Goal: Use online tool/utility

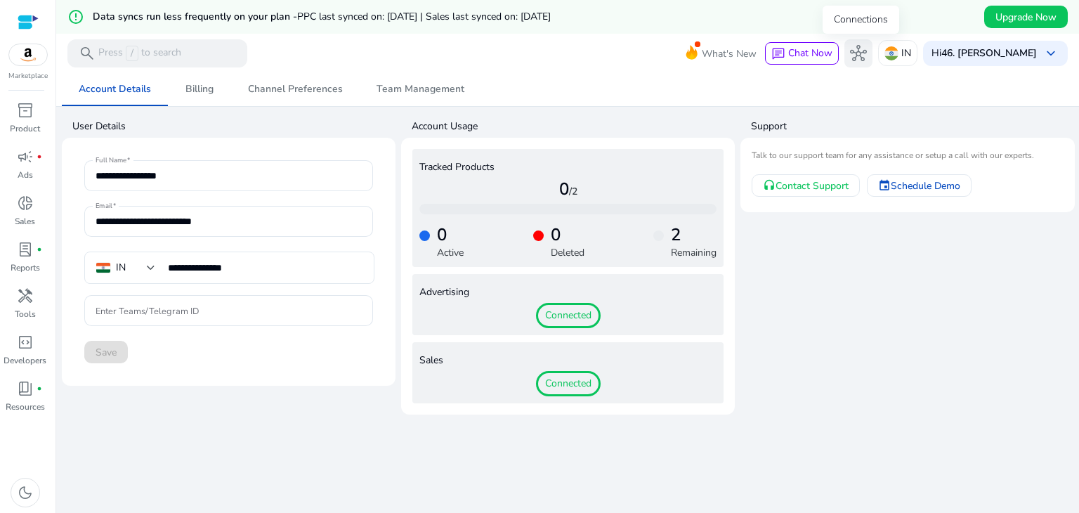
click at [864, 51] on span "hub" at bounding box center [858, 53] width 17 height 17
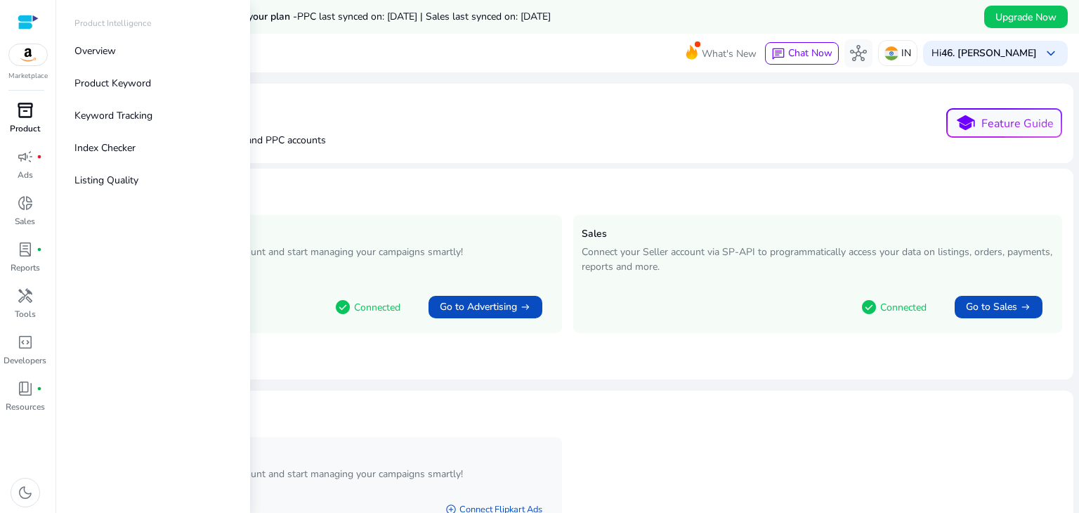
click at [25, 110] on span "inventory_2" at bounding box center [25, 110] width 17 height 17
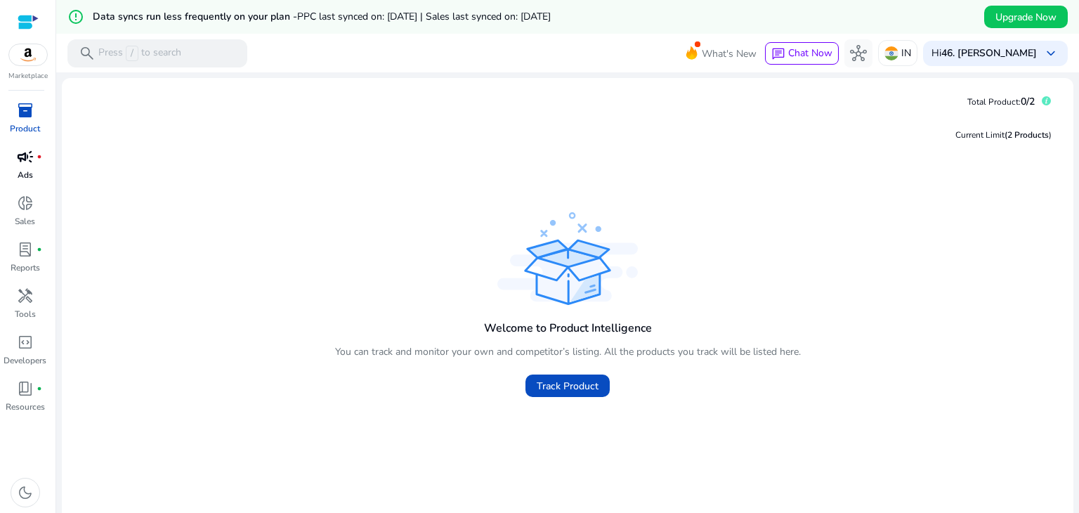
click at [22, 164] on span "campaign" at bounding box center [25, 156] width 17 height 17
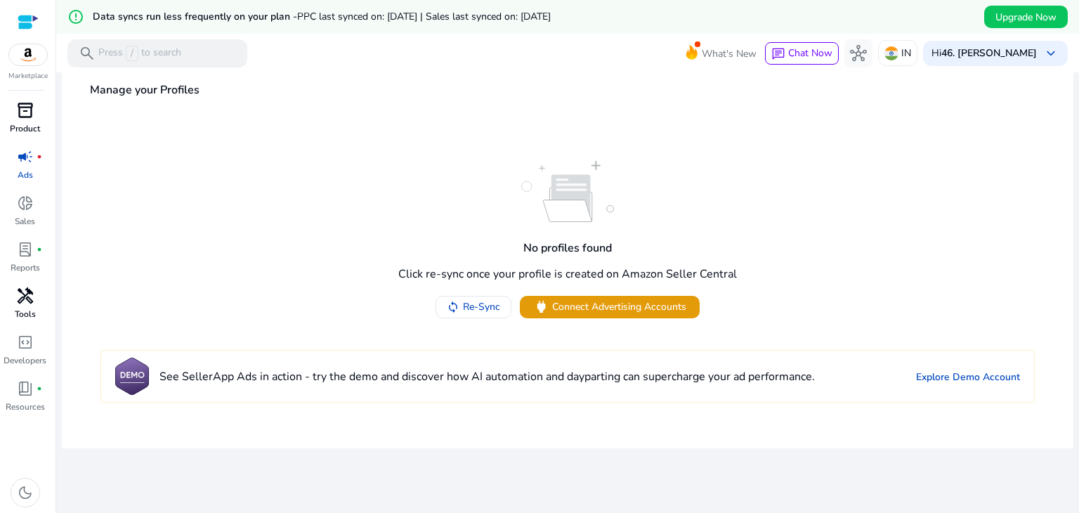
click at [25, 309] on p "Tools" at bounding box center [25, 314] width 21 height 13
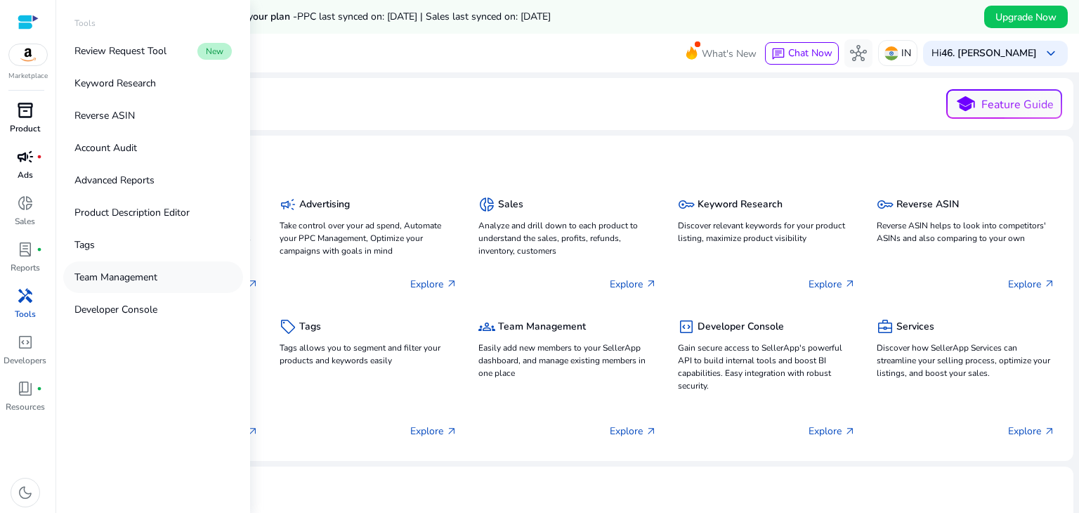
click at [124, 270] on p "Team Management" at bounding box center [115, 277] width 83 height 15
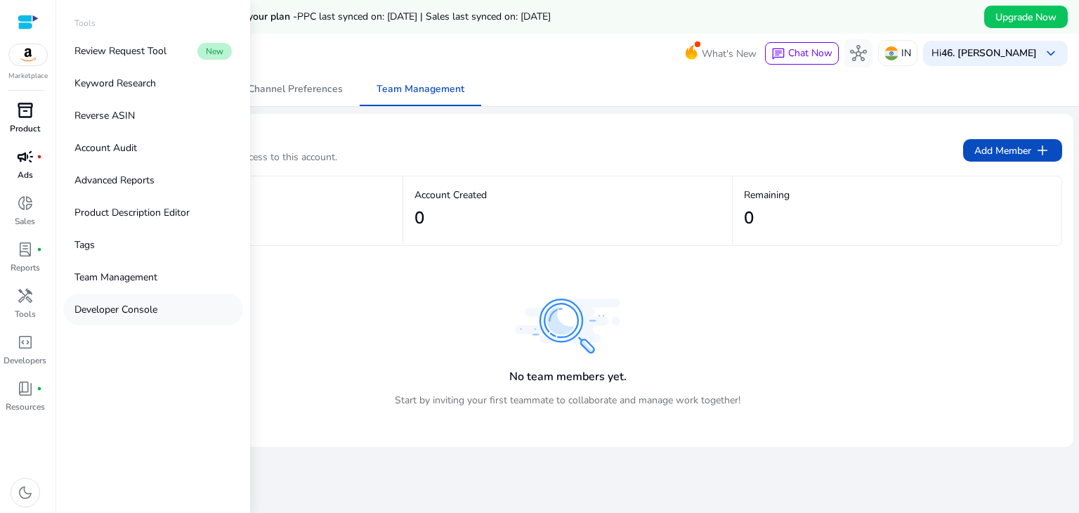
click at [104, 304] on p "Developer Console" at bounding box center [115, 309] width 83 height 15
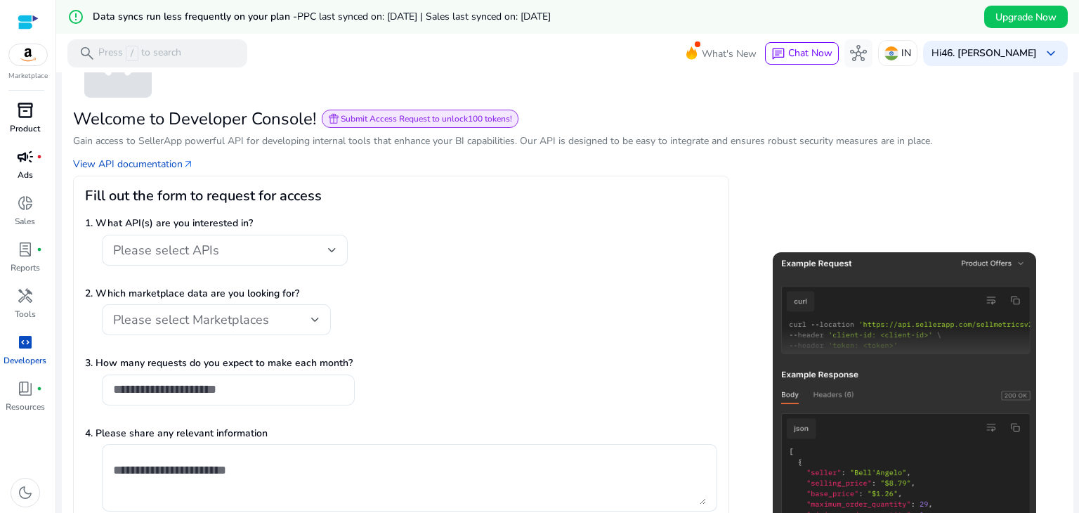
scroll to position [140, 0]
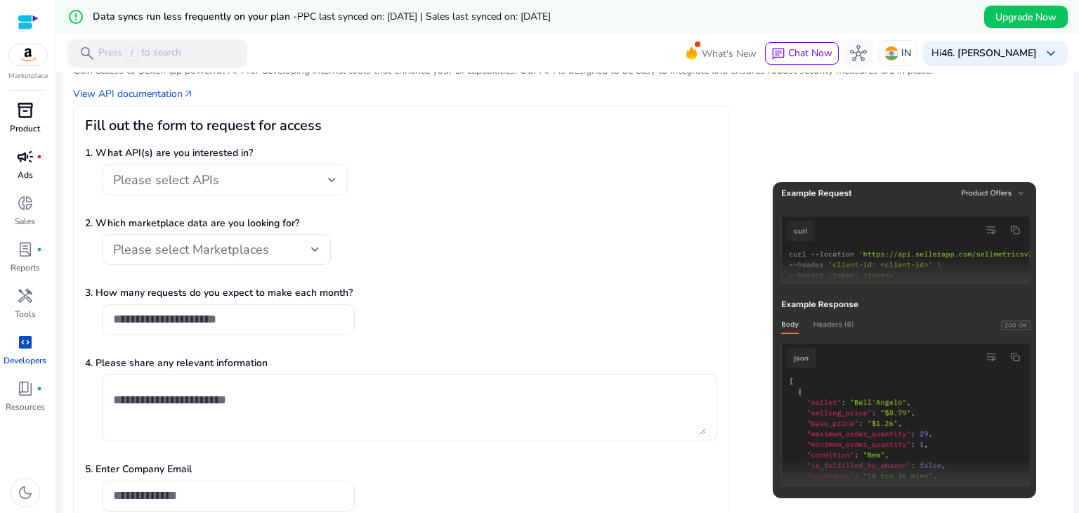
click at [331, 175] on div at bounding box center [332, 179] width 8 height 17
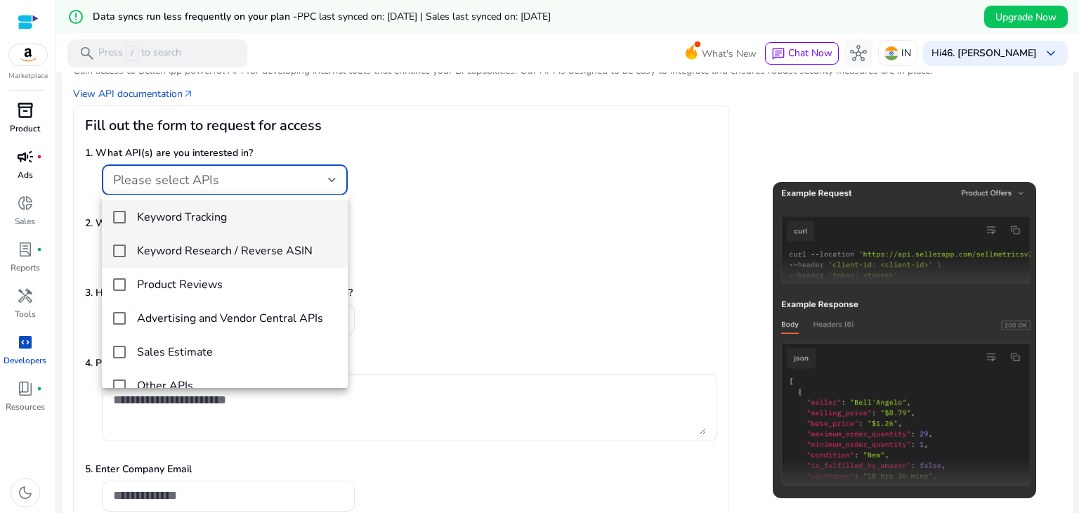
scroll to position [20, 0]
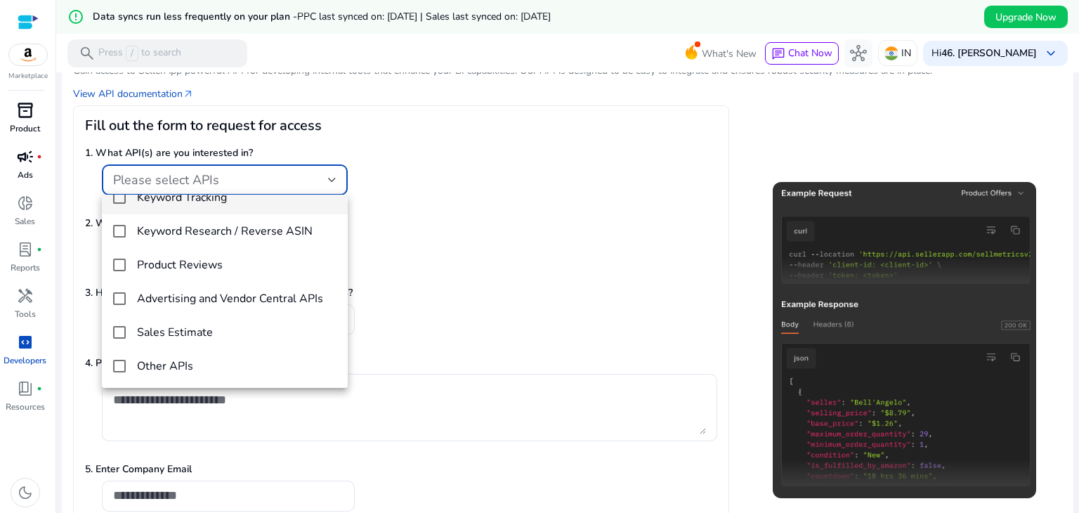
click at [504, 172] on div at bounding box center [539, 256] width 1079 height 513
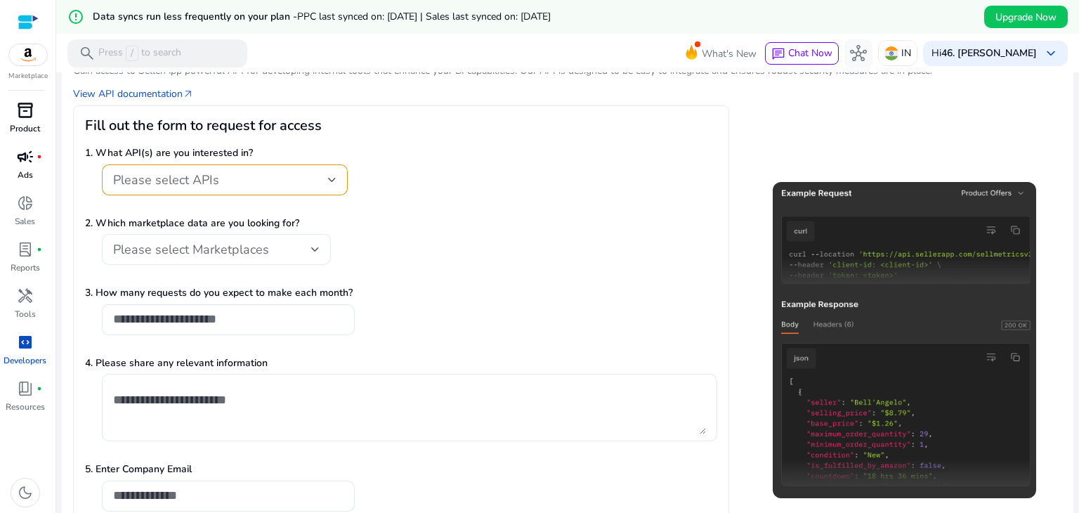
click at [320, 246] on div "Please select Marketplaces" at bounding box center [216, 249] width 229 height 31
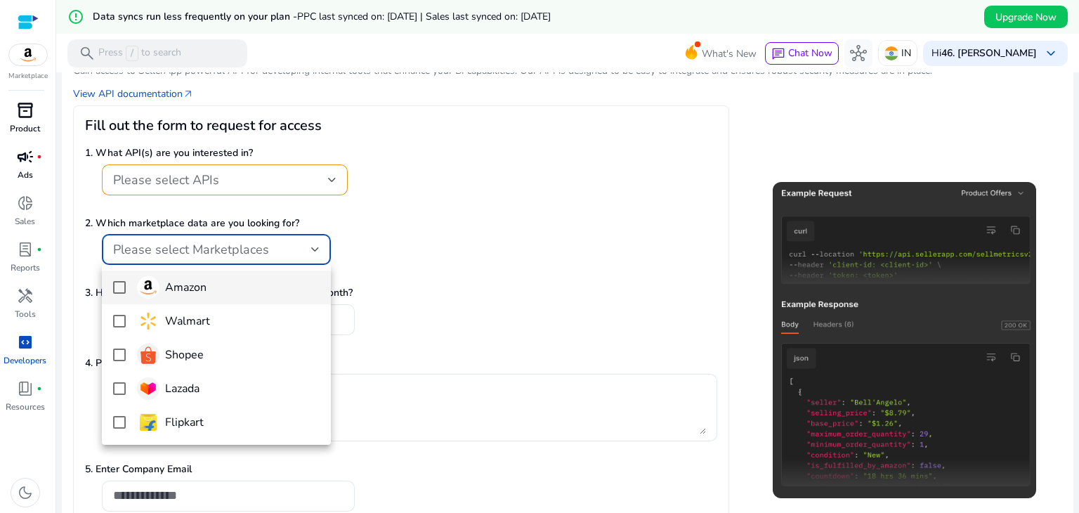
click at [552, 193] on div at bounding box center [539, 256] width 1079 height 513
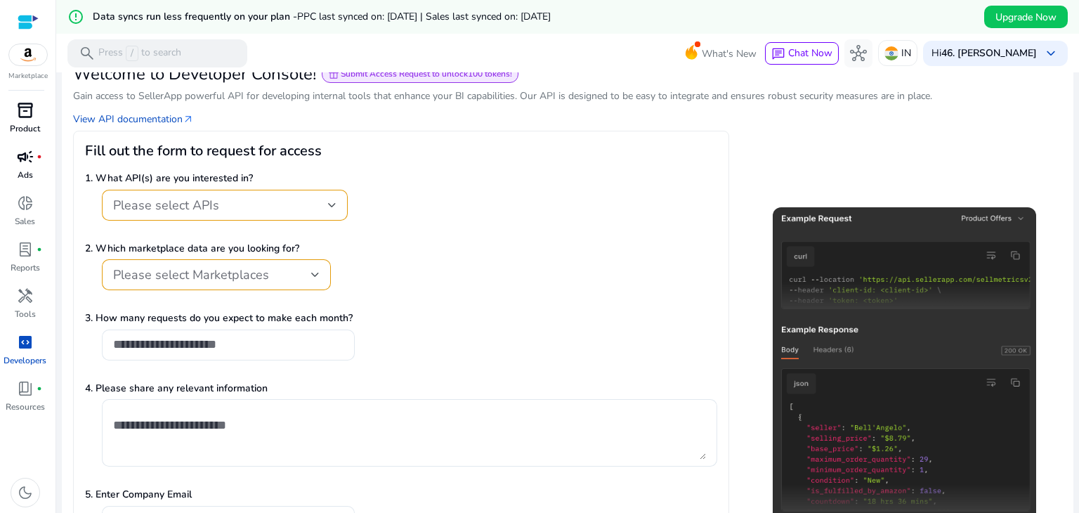
scroll to position [215, 0]
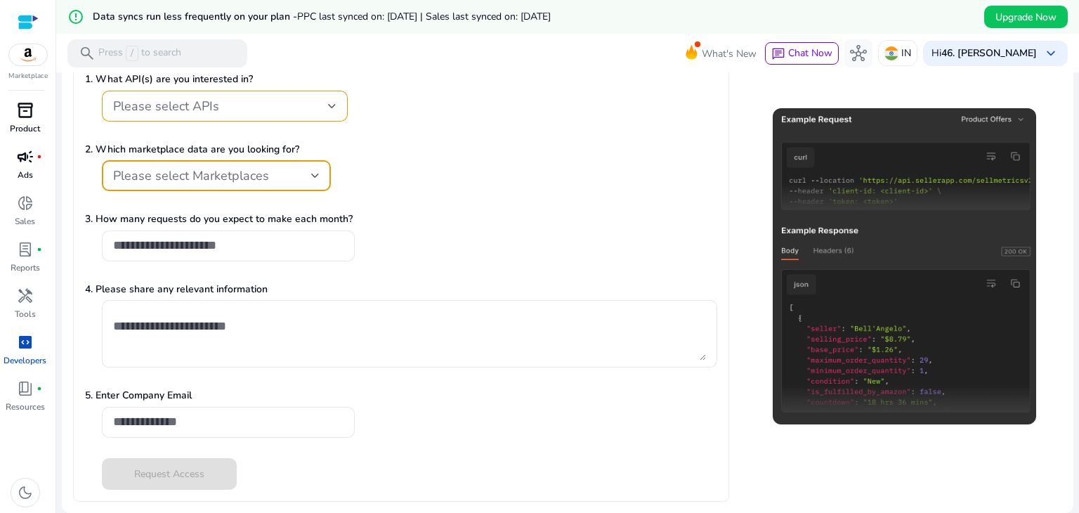
click at [303, 182] on div "Please select Marketplaces" at bounding box center [212, 175] width 198 height 15
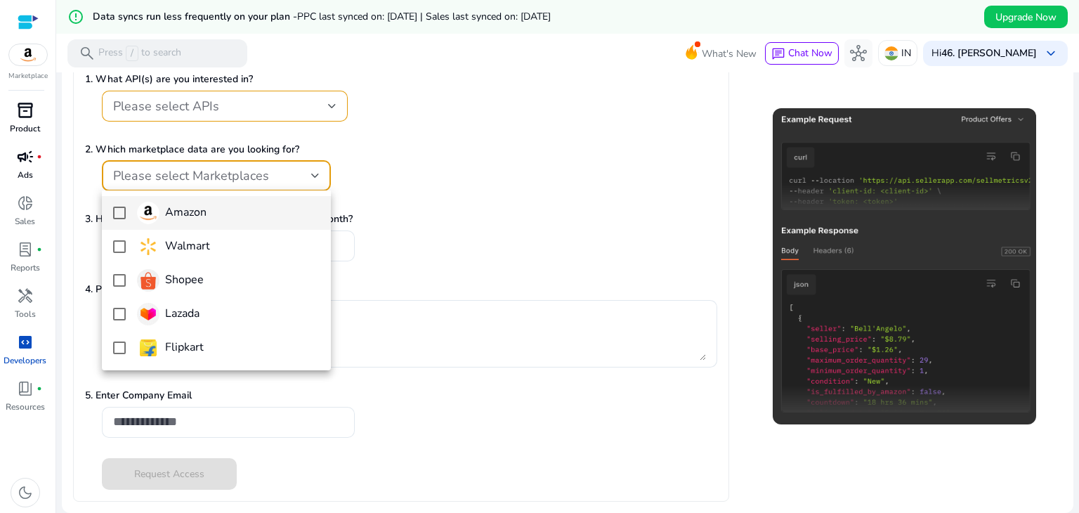
click at [134, 167] on div at bounding box center [539, 256] width 1079 height 513
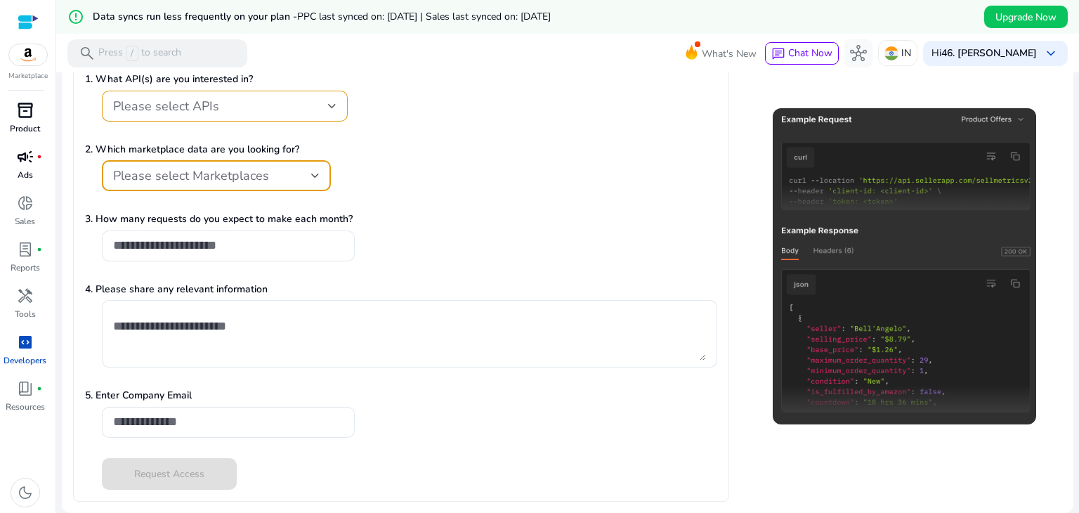
click at [153, 167] on div "Please select Marketplaces" at bounding box center [216, 175] width 206 height 17
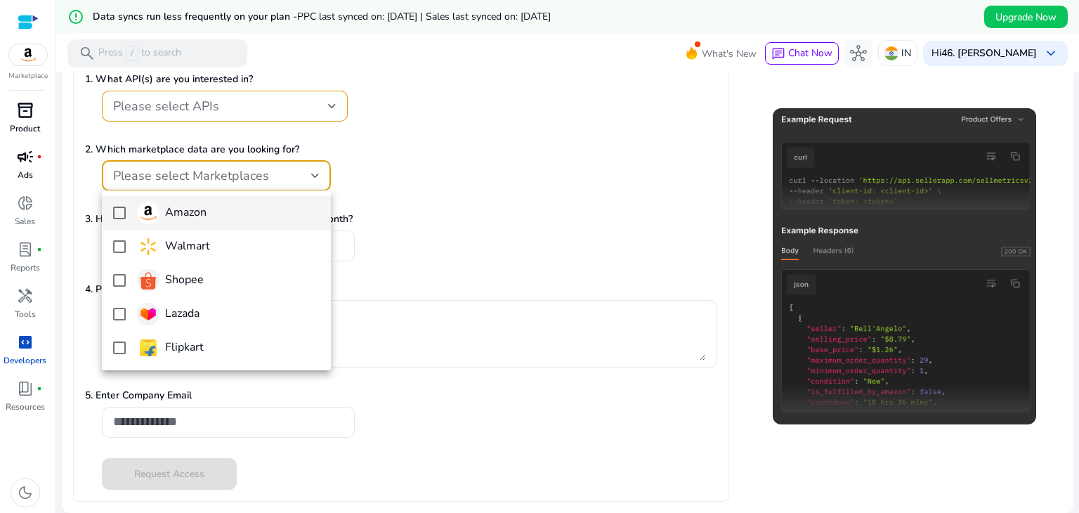
click at [438, 114] on div at bounding box center [539, 256] width 1079 height 513
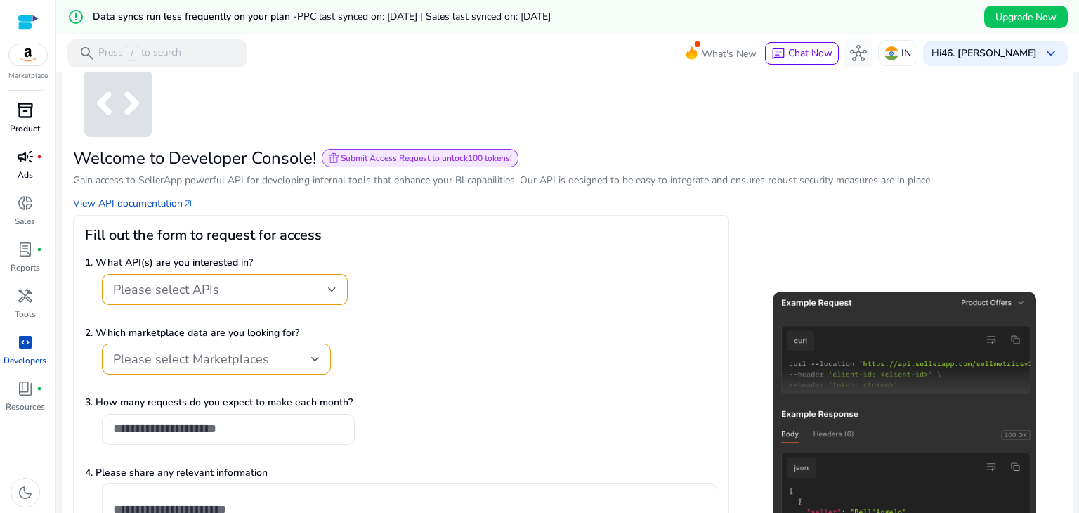
scroll to position [0, 0]
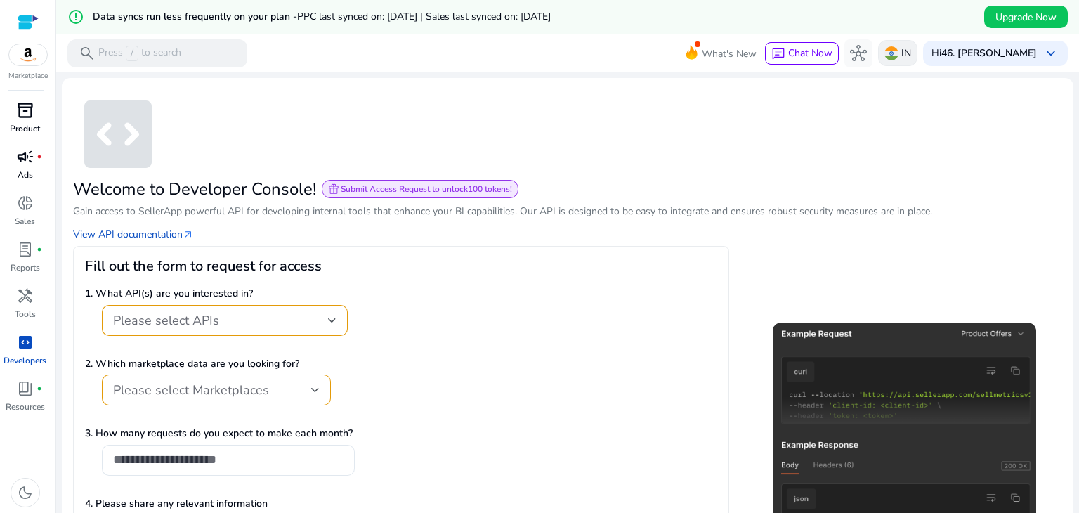
click at [904, 51] on p "IN" at bounding box center [906, 53] width 10 height 25
